Goal: Task Accomplishment & Management: Use online tool/utility

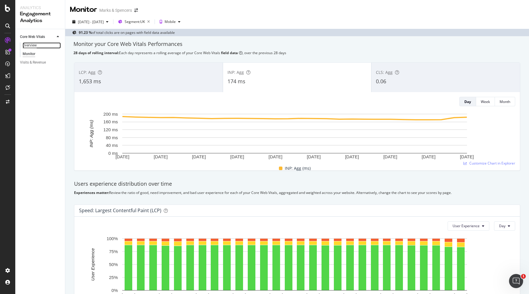
click at [33, 44] on div "Overview" at bounding box center [30, 45] width 14 height 6
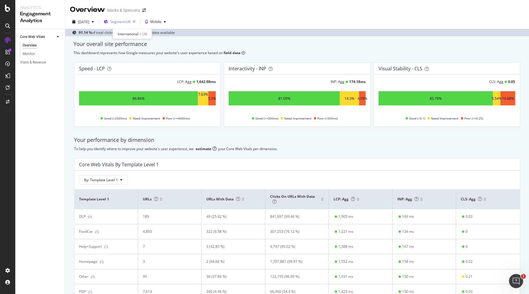
click at [130, 24] on span "Segment: [GEOGRAPHIC_DATA]" at bounding box center [120, 21] width 20 height 5
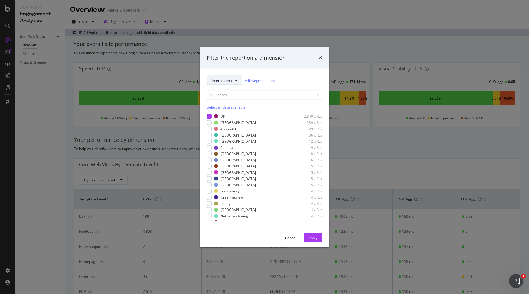
click at [228, 80] on span "International" at bounding box center [222, 80] width 21 height 5
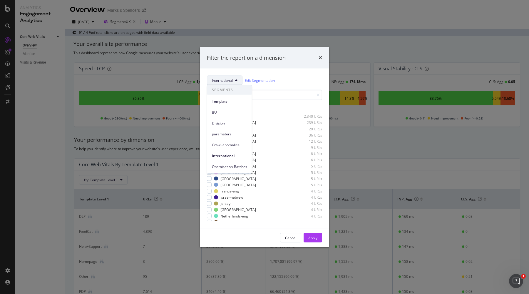
click at [228, 80] on span "International" at bounding box center [222, 80] width 21 height 5
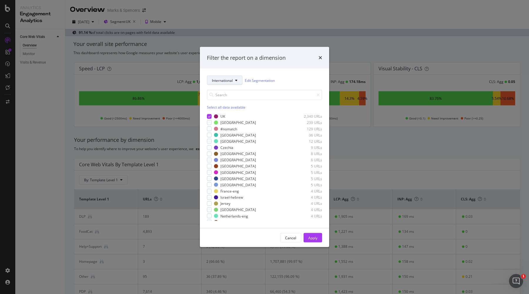
click at [225, 80] on span "International" at bounding box center [222, 80] width 21 height 5
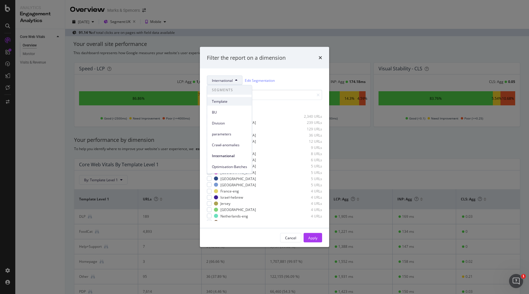
click at [225, 100] on span "Template" at bounding box center [229, 100] width 35 height 5
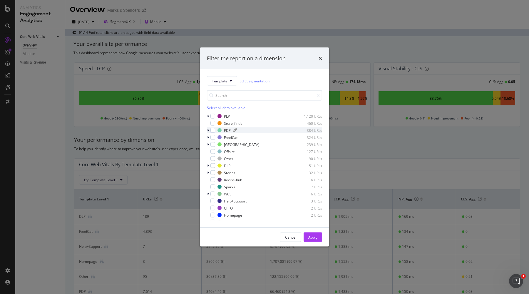
scroll to position [5, 0]
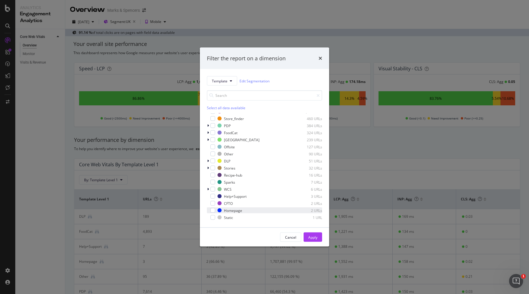
click at [233, 207] on div "Homepage 2 URLs" at bounding box center [264, 210] width 115 height 6
click at [313, 233] on div "Apply" at bounding box center [312, 236] width 9 height 9
